Goal: Task Accomplishment & Management: Manage account settings

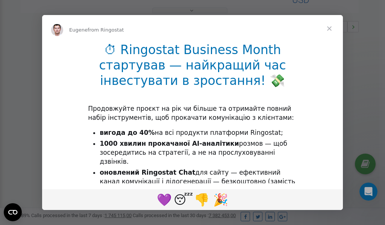
click at [329, 29] on span "Close" at bounding box center [328, 28] width 27 height 27
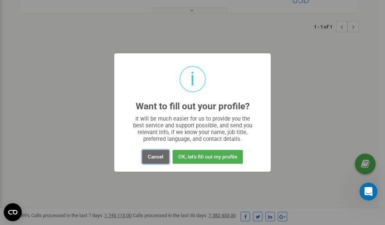
click at [158, 158] on button "Cancel" at bounding box center [155, 157] width 27 height 14
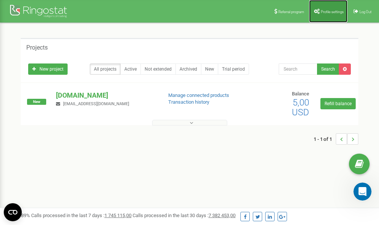
click at [329, 10] on span "Profile settings" at bounding box center [332, 12] width 23 height 4
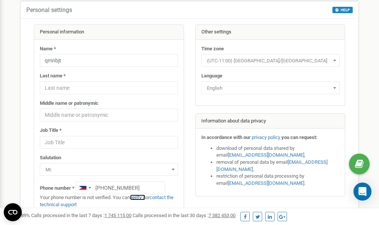
click at [143, 197] on link "verify it" at bounding box center [137, 198] width 15 height 6
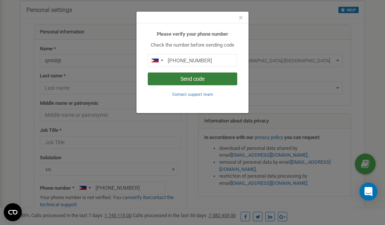
click at [178, 77] on button "Send code" at bounding box center [192, 78] width 89 height 13
